Goal: Information Seeking & Learning: Learn about a topic

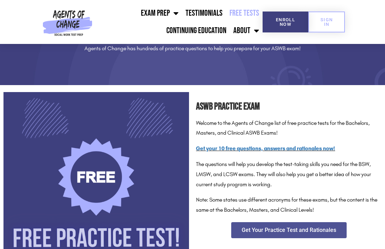
scroll to position [73, 0]
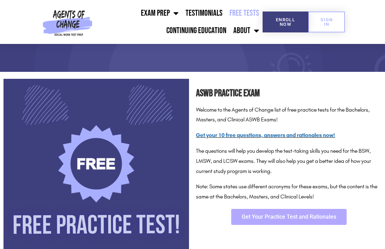
click at [258, 219] on span "Get Your Practice Test and Rationales" at bounding box center [289, 217] width 94 height 6
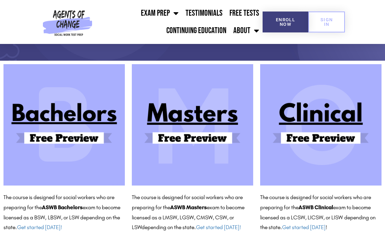
click at [170, 129] on img at bounding box center [192, 124] width 121 height 121
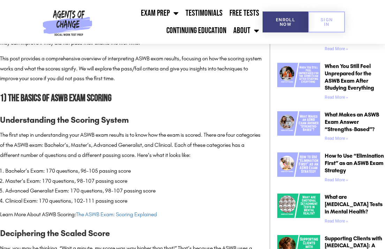
scroll to position [340, 0]
